Goal: Transaction & Acquisition: Download file/media

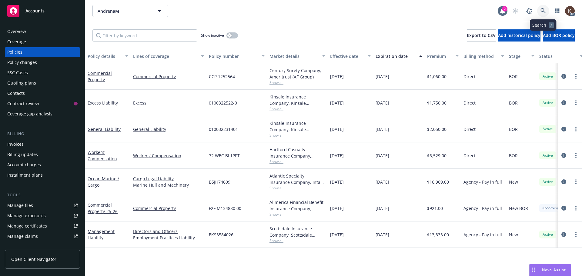
click at [546, 14] on link at bounding box center [543, 11] width 12 height 12
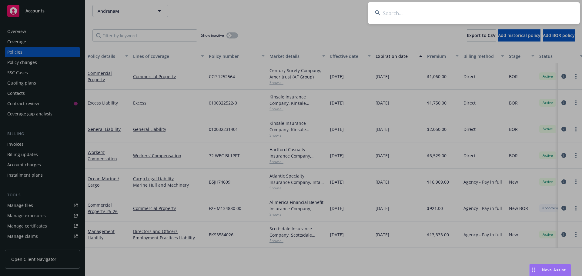
type input "r"
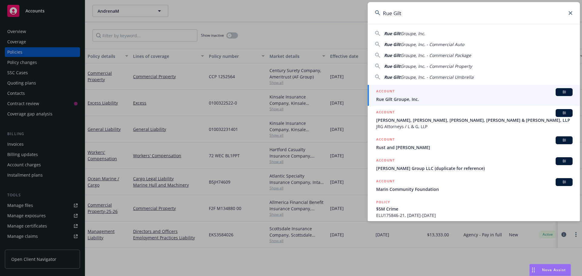
type input "Rue Gilt"
click at [409, 94] on div "ACCOUNT BI" at bounding box center [474, 92] width 197 height 8
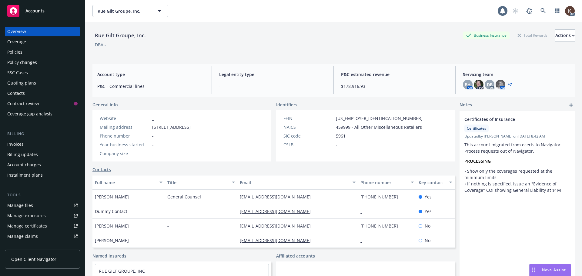
click at [23, 50] on div "Policies" at bounding box center [42, 52] width 70 height 10
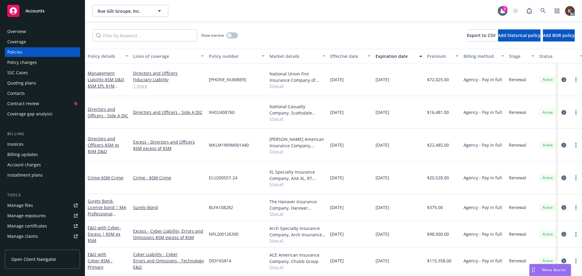
scroll to position [204, 0]
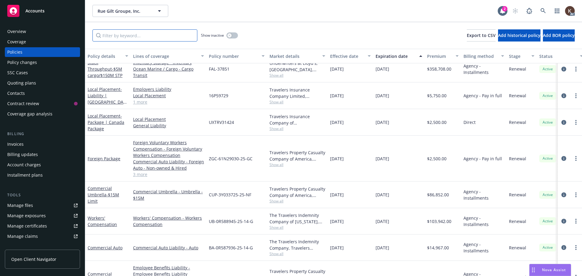
drag, startPoint x: 124, startPoint y: 39, endPoint x: 113, endPoint y: 39, distance: 11.2
click at [124, 38] on input "Filter by keyword..." at bounding box center [145, 35] width 105 height 12
type input "V"
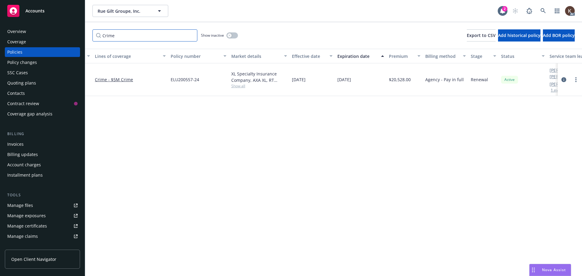
scroll to position [0, 88]
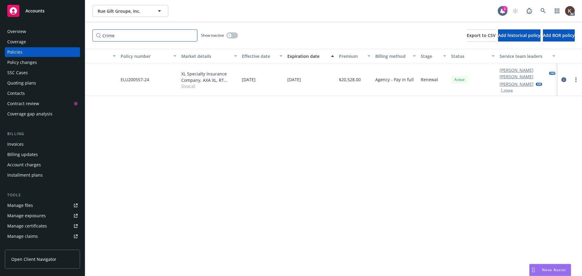
type input "Crime"
click at [503, 89] on button "1 more" at bounding box center [507, 91] width 12 height 4
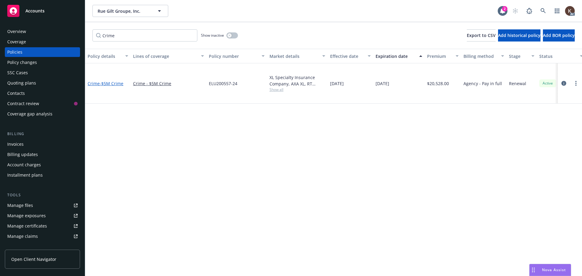
click at [119, 81] on span "- $5M Crime" at bounding box center [112, 84] width 24 height 6
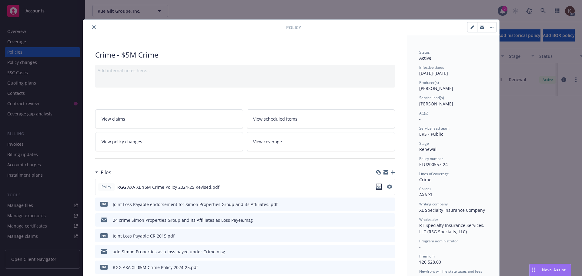
click at [377, 187] on icon "download file" at bounding box center [379, 186] width 4 height 4
click at [92, 26] on icon "close" at bounding box center [94, 27] width 4 height 4
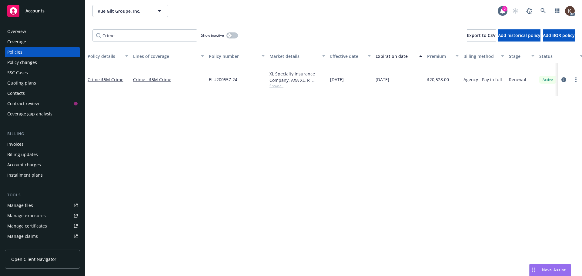
click at [30, 201] on div "Manage files" at bounding box center [20, 206] width 26 height 10
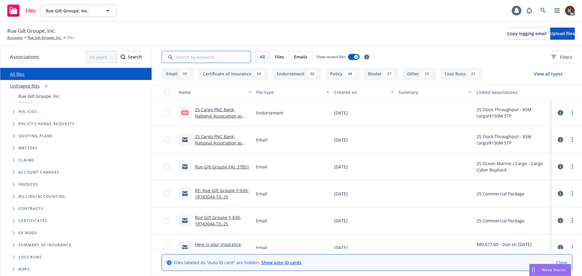
click at [199, 56] on input "Search by keyword..." at bounding box center [206, 57] width 89 height 12
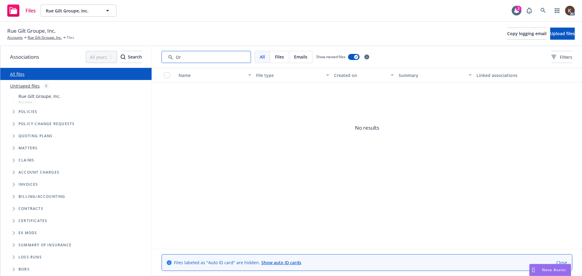
type input "O"
type input "C"
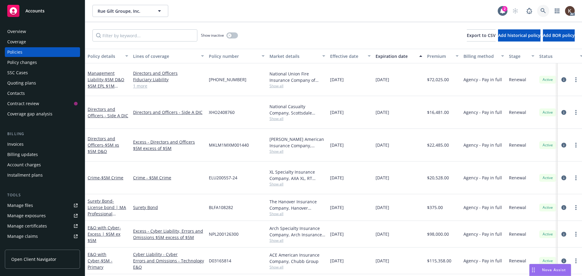
click at [542, 12] on icon at bounding box center [543, 10] width 5 height 5
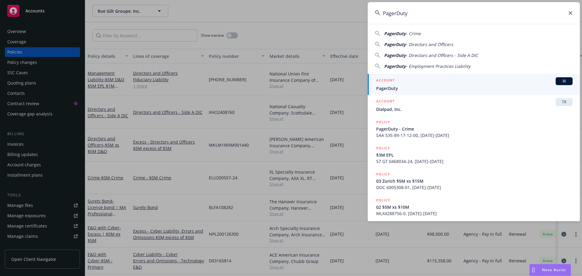
type input "PagerDuty"
click at [428, 80] on div "ACCOUNT BI" at bounding box center [474, 81] width 197 height 8
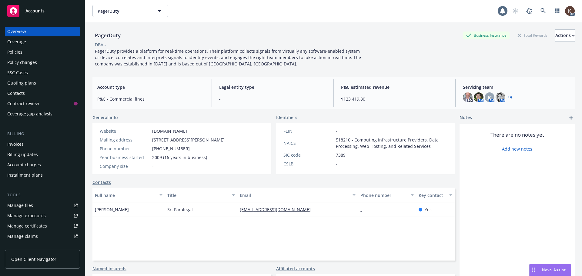
click at [34, 49] on div "Policies" at bounding box center [42, 52] width 70 height 10
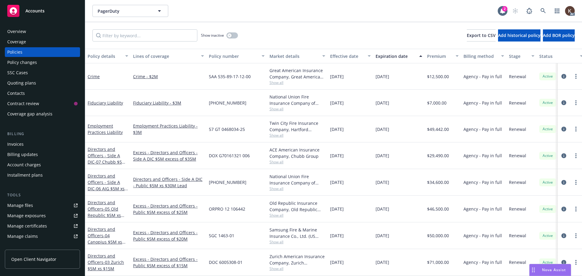
click at [111, 129] on div "Employment Practices Liability" at bounding box center [108, 129] width 41 height 13
click at [100, 129] on div "Employment Practices Liability" at bounding box center [108, 129] width 41 height 13
click at [100, 126] on link "Employment Practices Liability" at bounding box center [105, 129] width 35 height 12
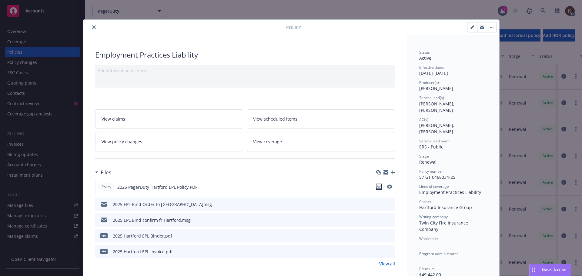
click at [377, 186] on icon "download file" at bounding box center [379, 186] width 4 height 4
click at [92, 27] on icon "close" at bounding box center [94, 27] width 4 height 4
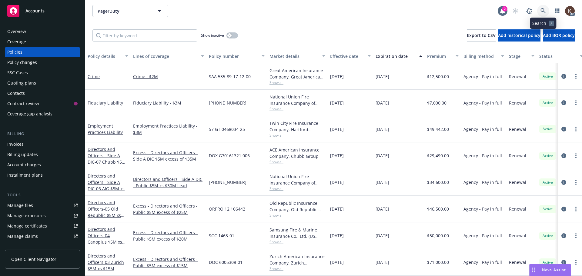
click at [548, 12] on link at bounding box center [543, 11] width 12 height 12
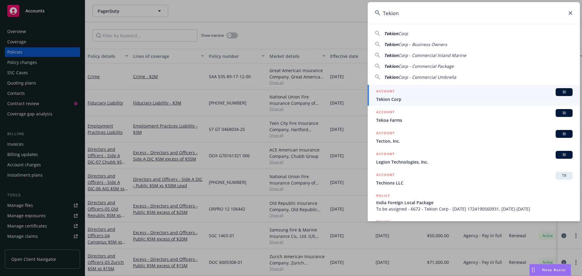
type input "Tekion"
click at [422, 92] on div "ACCOUNT BI" at bounding box center [474, 92] width 197 height 8
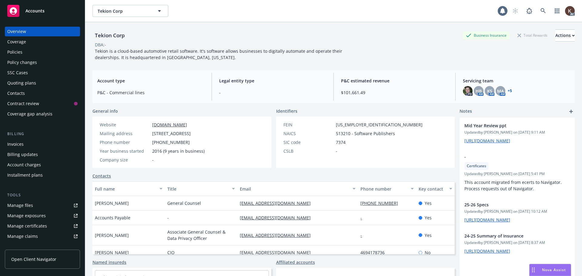
click at [29, 53] on div "Policies" at bounding box center [42, 52] width 70 height 10
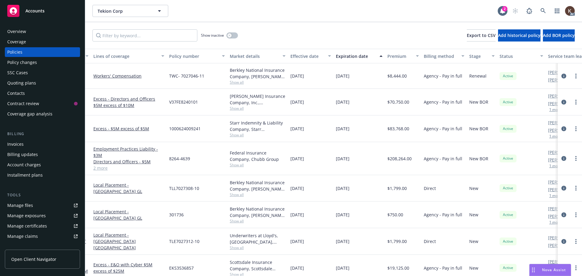
scroll to position [0, 93]
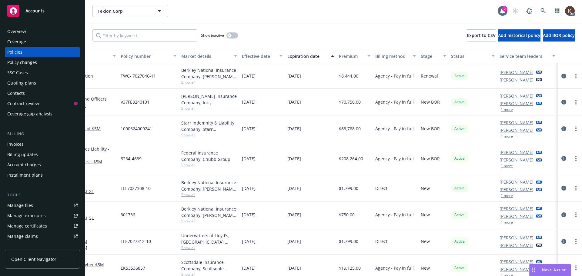
click at [504, 168] on button "1 more" at bounding box center [507, 166] width 12 height 4
